Goal: Task Accomplishment & Management: Manage account settings

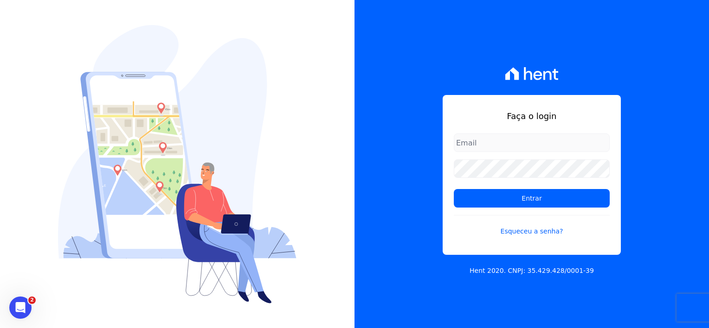
click at [500, 145] on input "email" at bounding box center [532, 143] width 156 height 19
type input "thayna@graalengenharia.com.br"
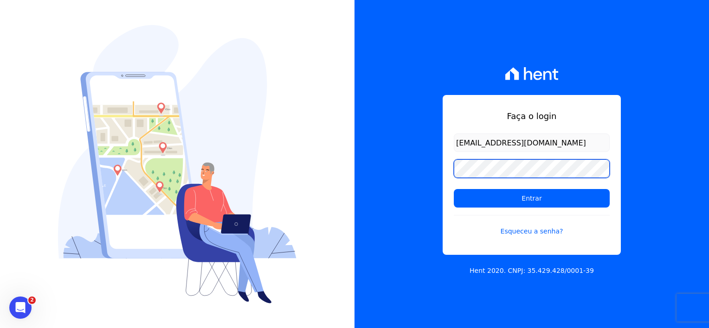
click at [454, 189] on input "Entrar" at bounding box center [532, 198] width 156 height 19
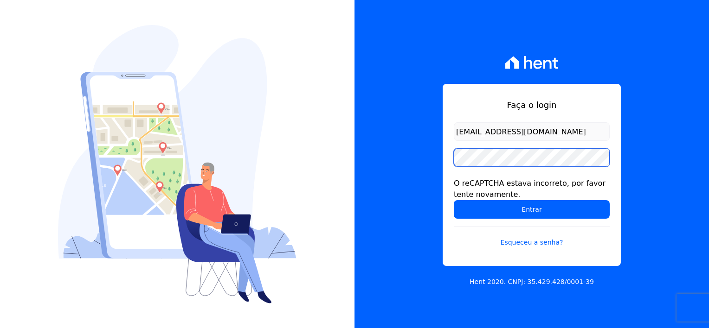
click at [454, 200] on input "Entrar" at bounding box center [532, 209] width 156 height 19
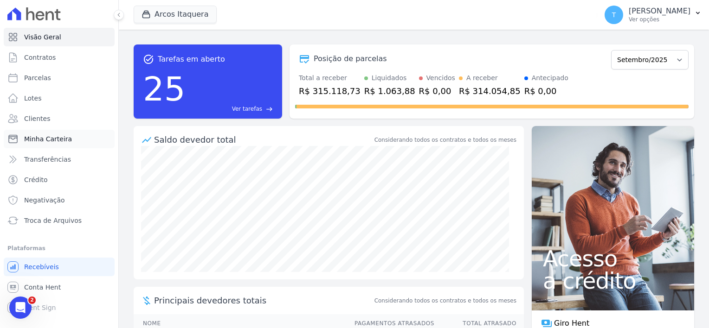
click at [67, 136] on span "Minha Carteira" at bounding box center [48, 139] width 48 height 9
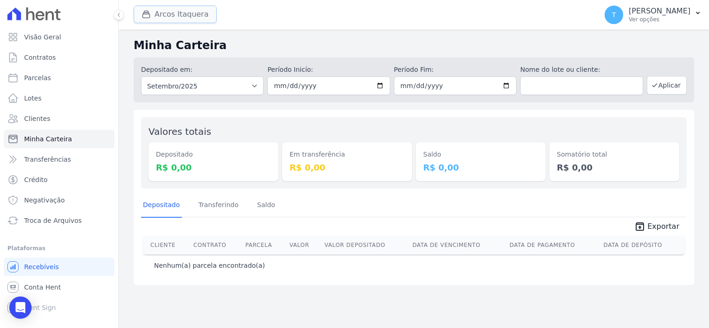
click at [179, 18] on button "Arcos Itaquera" at bounding box center [175, 15] width 83 height 18
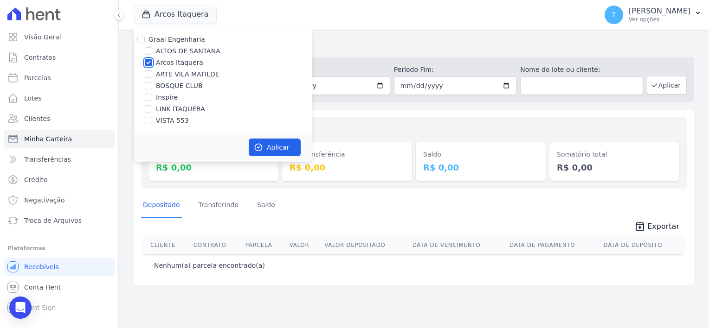
click at [148, 63] on input "Arcos Itaquera" at bounding box center [148, 62] width 7 height 7
checkbox input "false"
click at [149, 96] on input "Inspire" at bounding box center [148, 97] width 7 height 7
checkbox input "true"
click at [256, 154] on button "Aplicar" at bounding box center [275, 148] width 52 height 18
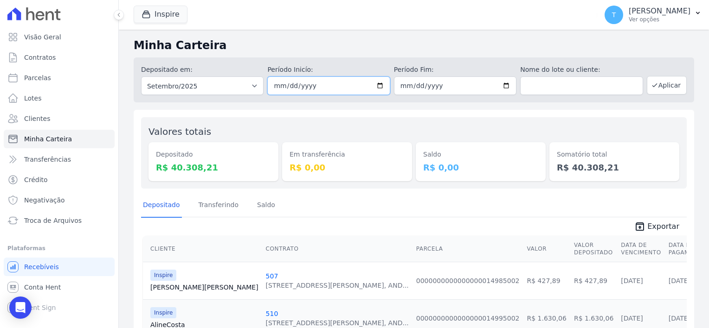
click at [371, 84] on input "2025-09-01" at bounding box center [328, 86] width 122 height 19
click at [379, 84] on input "2025-09-01" at bounding box center [328, 86] width 122 height 19
click at [379, 87] on input "2025-09-15" at bounding box center [328, 86] width 122 height 19
type input "[DATE]"
click at [505, 86] on input "2025-09-30" at bounding box center [455, 86] width 122 height 19
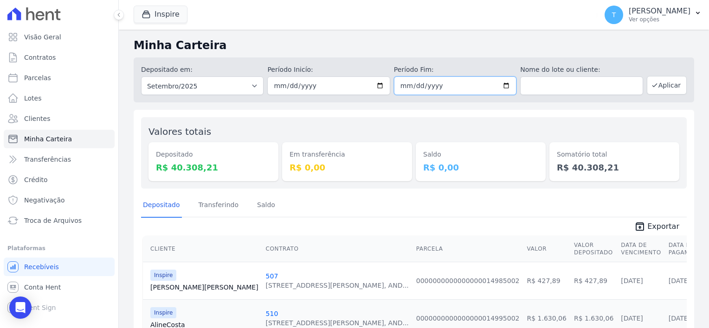
type input "[DATE]"
click at [658, 88] on button "Aplicar" at bounding box center [667, 85] width 40 height 19
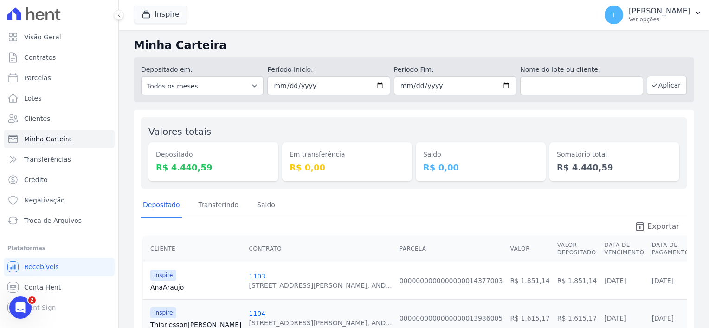
click at [656, 225] on span "Exportar" at bounding box center [663, 226] width 32 height 11
click at [371, 27] on div "Inspire Graal Engenharia [GEOGRAPHIC_DATA][PERSON_NAME] Itaquera ARTE [GEOGRAPH…" at bounding box center [364, 15] width 460 height 31
